Goal: Task Accomplishment & Management: Complete application form

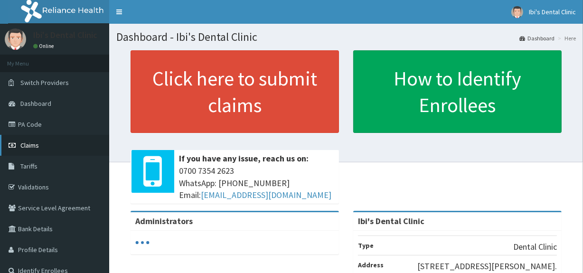
click at [43, 151] on link "Claims" at bounding box center [54, 145] width 109 height 21
click at [33, 142] on span "Claims" at bounding box center [29, 145] width 19 height 9
click at [65, 146] on link "Claims" at bounding box center [54, 145] width 109 height 21
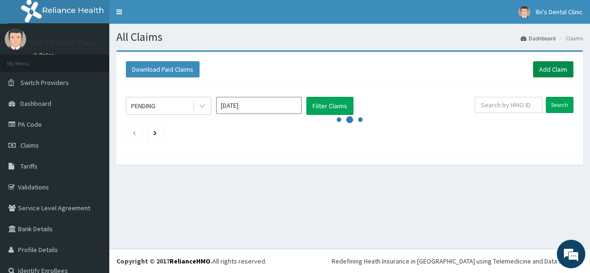
click at [550, 69] on link "Add Claim" at bounding box center [553, 69] width 40 height 16
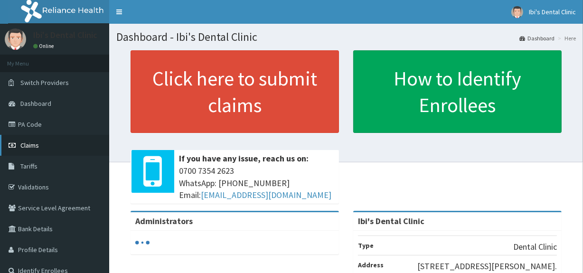
click at [67, 141] on link "Claims" at bounding box center [54, 145] width 109 height 21
